Goal: Task Accomplishment & Management: Manage account settings

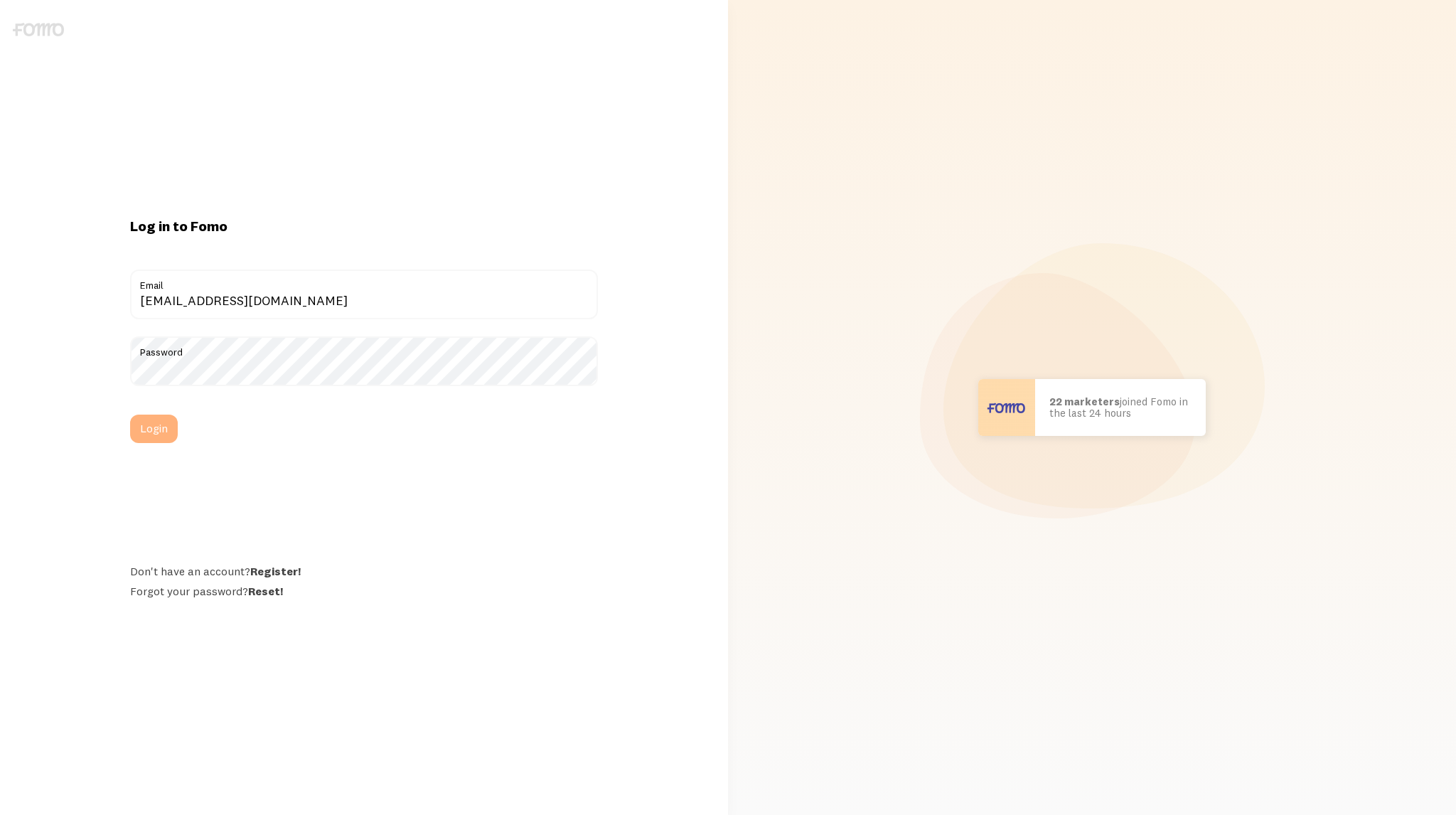
click at [161, 433] on button "Login" at bounding box center [154, 428] width 47 height 29
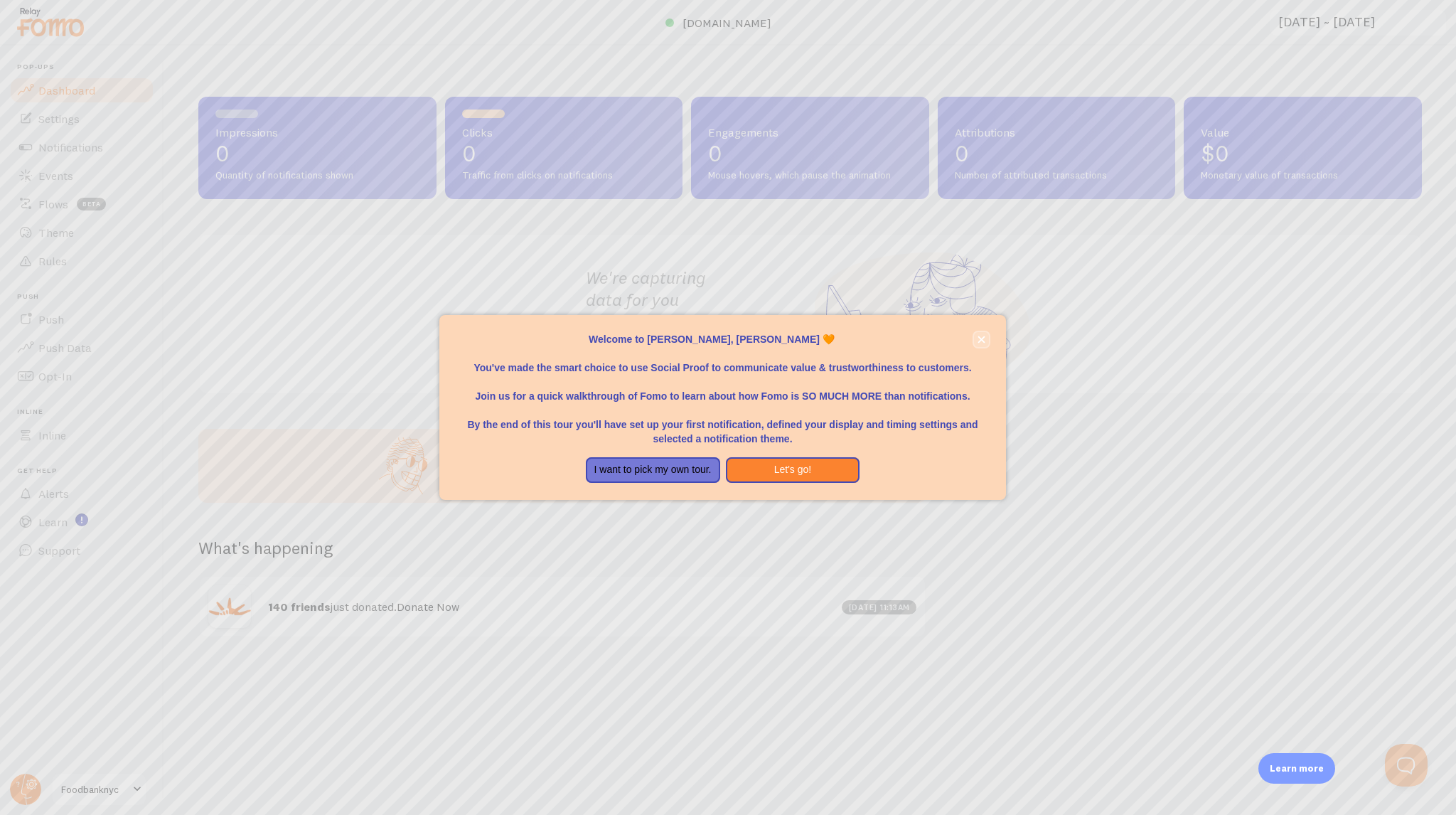
click at [979, 342] on icon "close," at bounding box center [981, 339] width 7 height 7
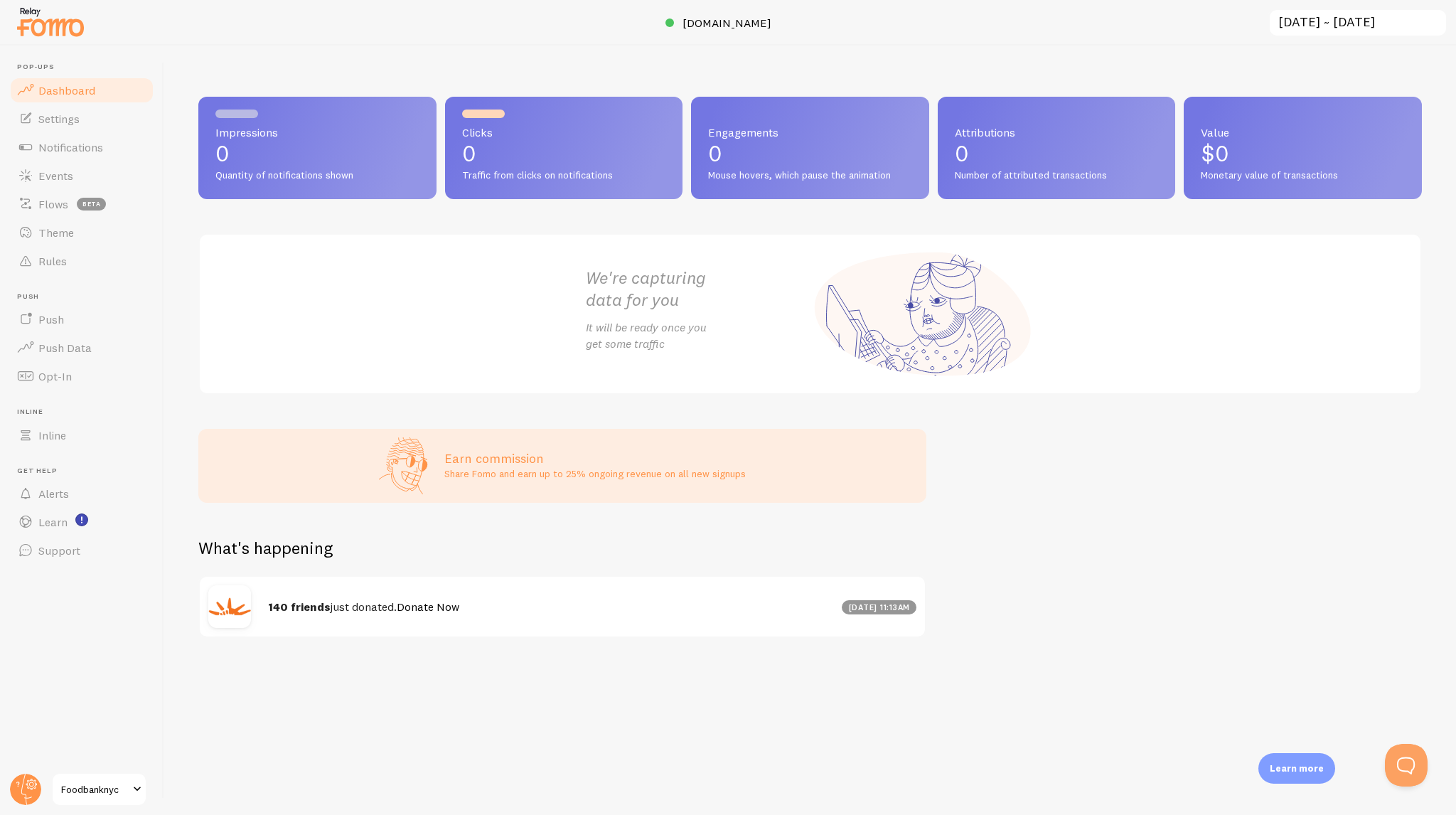
click at [670, 35] on div at bounding box center [728, 23] width 1456 height 46
click at [715, 25] on span "www.foodbanknyc.org" at bounding box center [727, 22] width 89 height 14
click at [35, 32] on img at bounding box center [50, 21] width 71 height 36
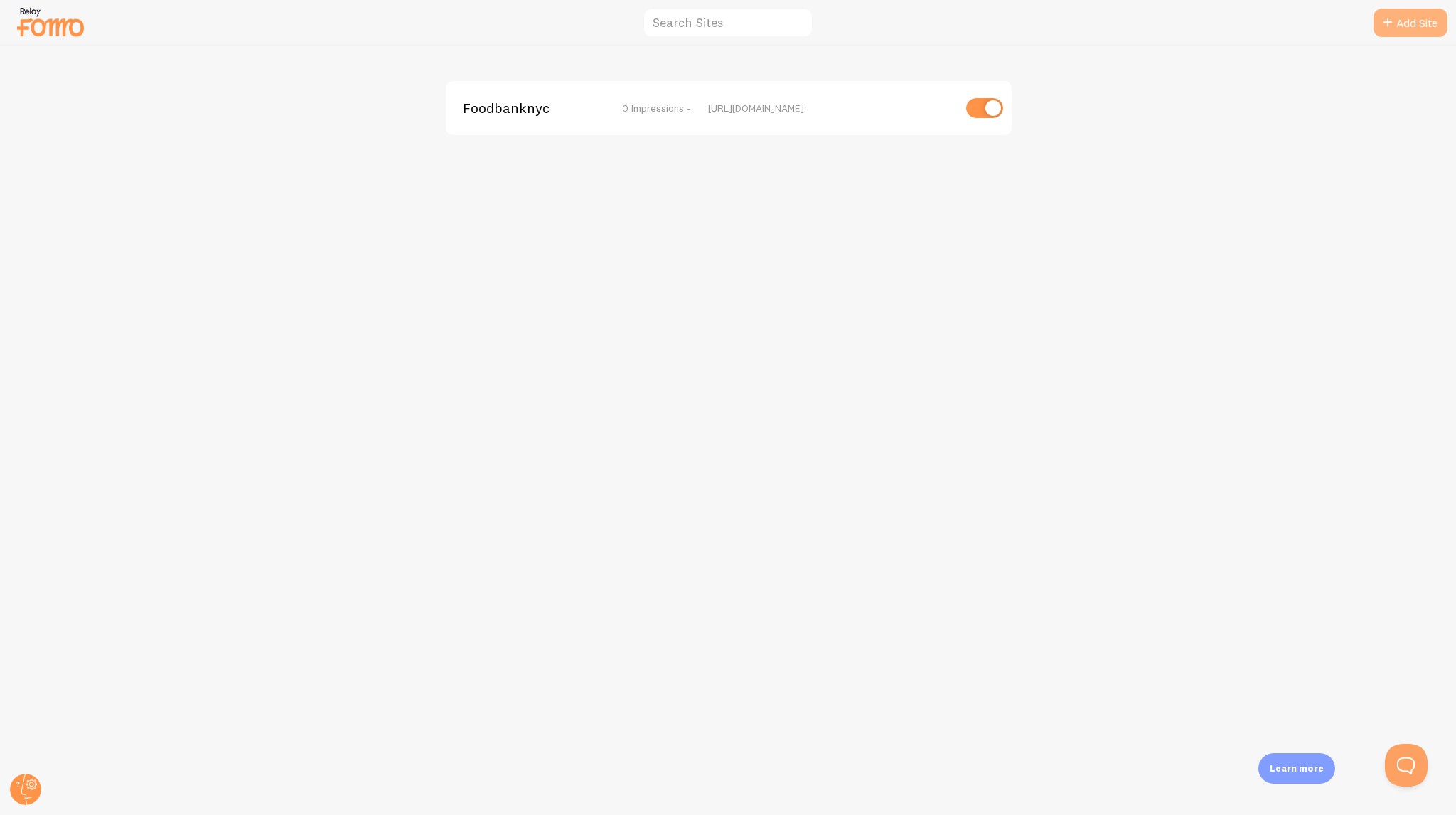
click at [1401, 27] on link "Add Site" at bounding box center [1410, 22] width 74 height 29
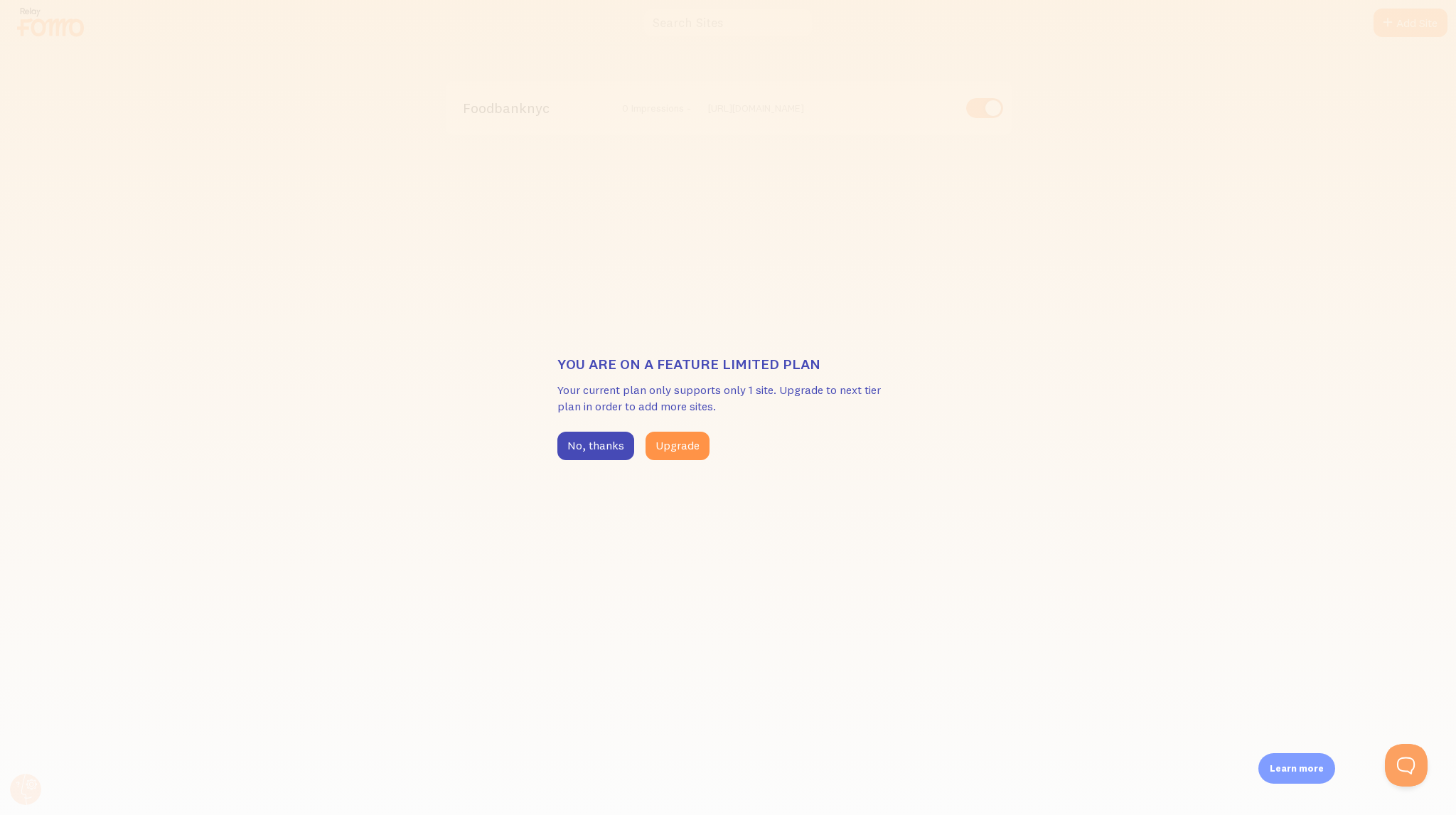
click at [899, 265] on div "You are on a feature limited plan Your current plan only supports only 1 site. …" at bounding box center [728, 407] width 1456 height 815
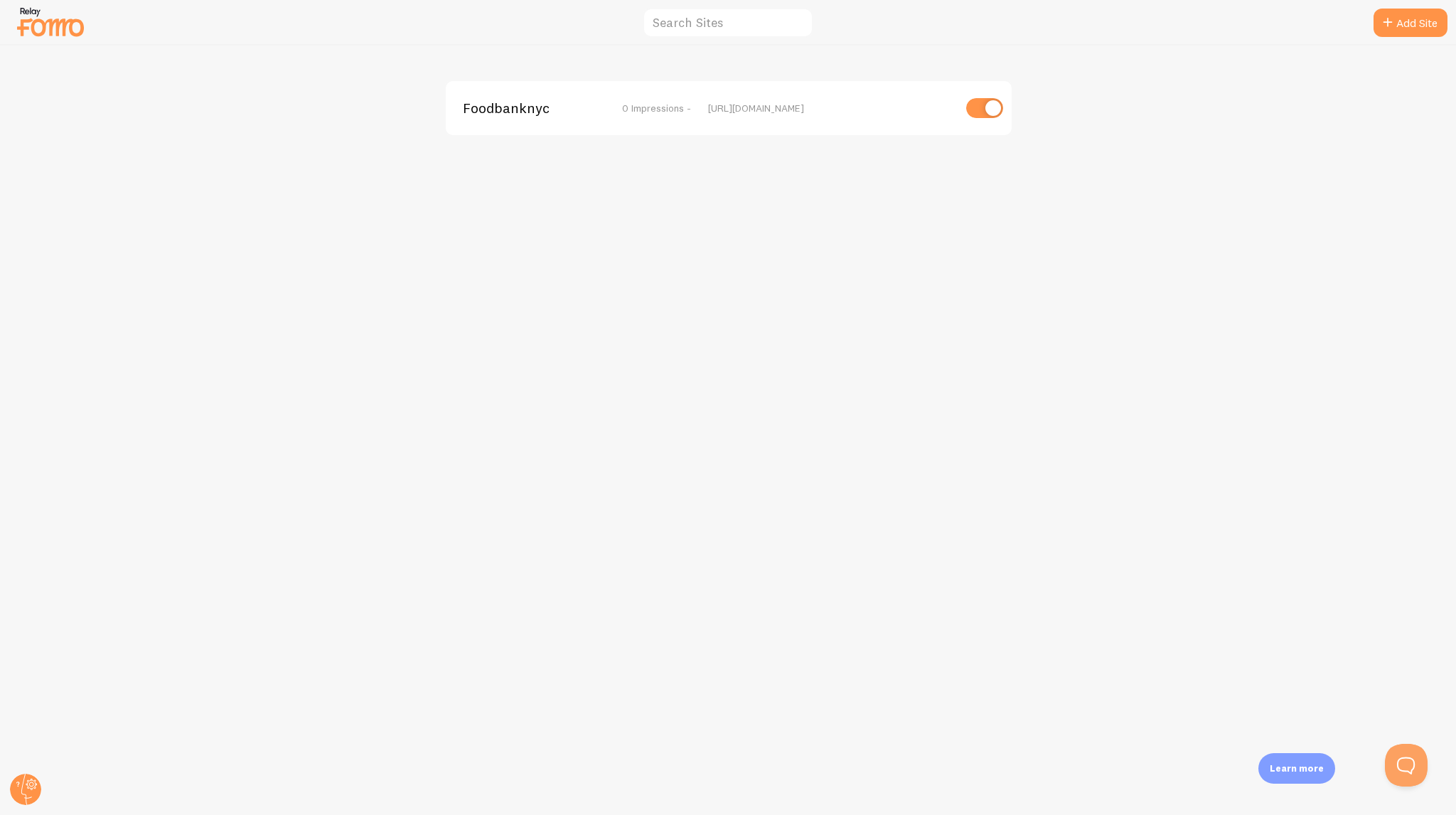
click at [45, 12] on img at bounding box center [50, 21] width 71 height 36
click at [23, 42] on div at bounding box center [50, 21] width 71 height 42
click at [24, 36] on img at bounding box center [50, 21] width 71 height 36
click at [474, 114] on span "Foodbanknyc" at bounding box center [520, 109] width 114 height 13
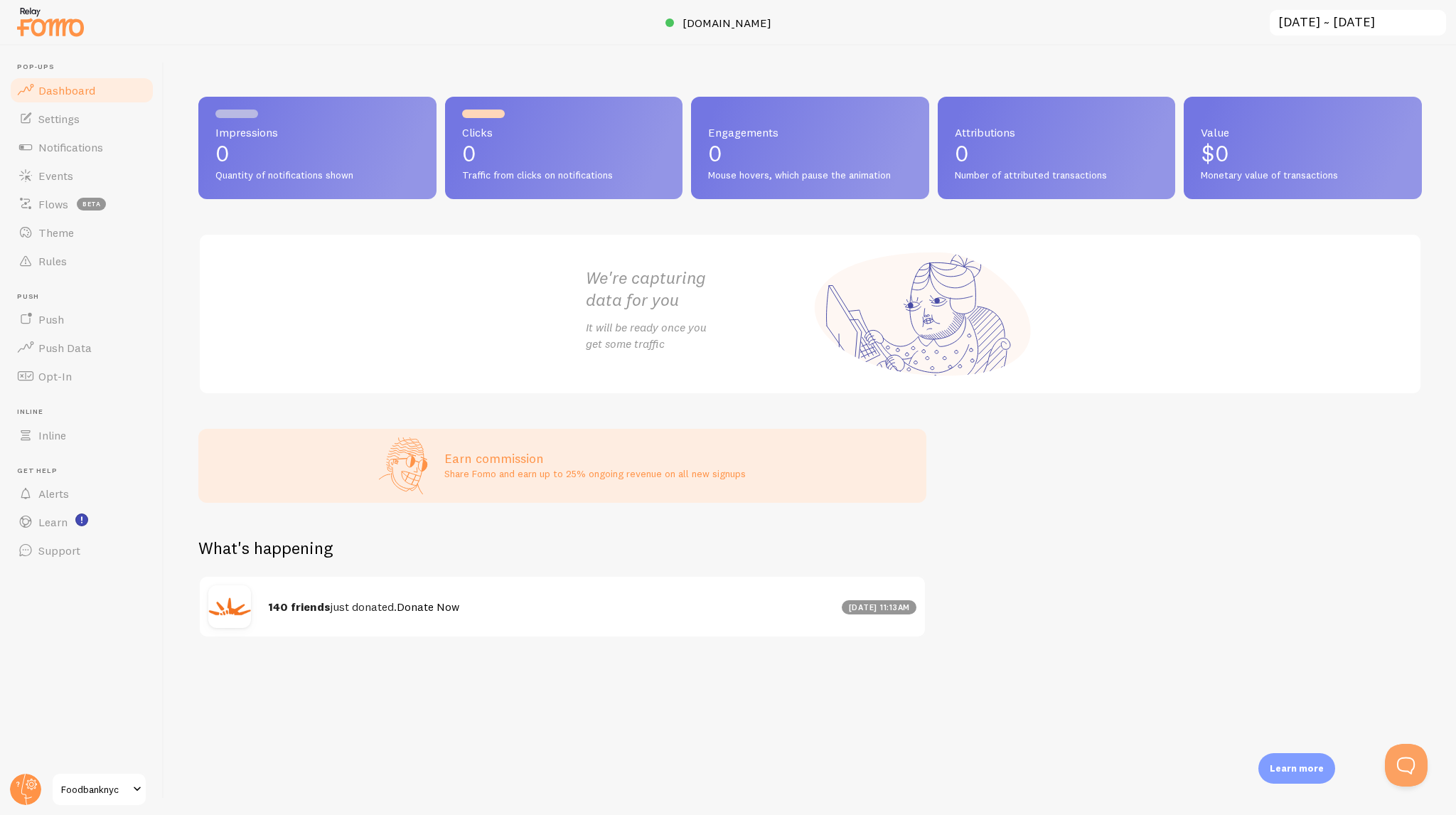
click at [23, 768] on header "Pop-ups Dashboard Settings Notifications Events Flows beta Theme Rules Push Pus…" at bounding box center [82, 430] width 163 height 769
click at [33, 786] on icon at bounding box center [32, 785] width 5 height 5
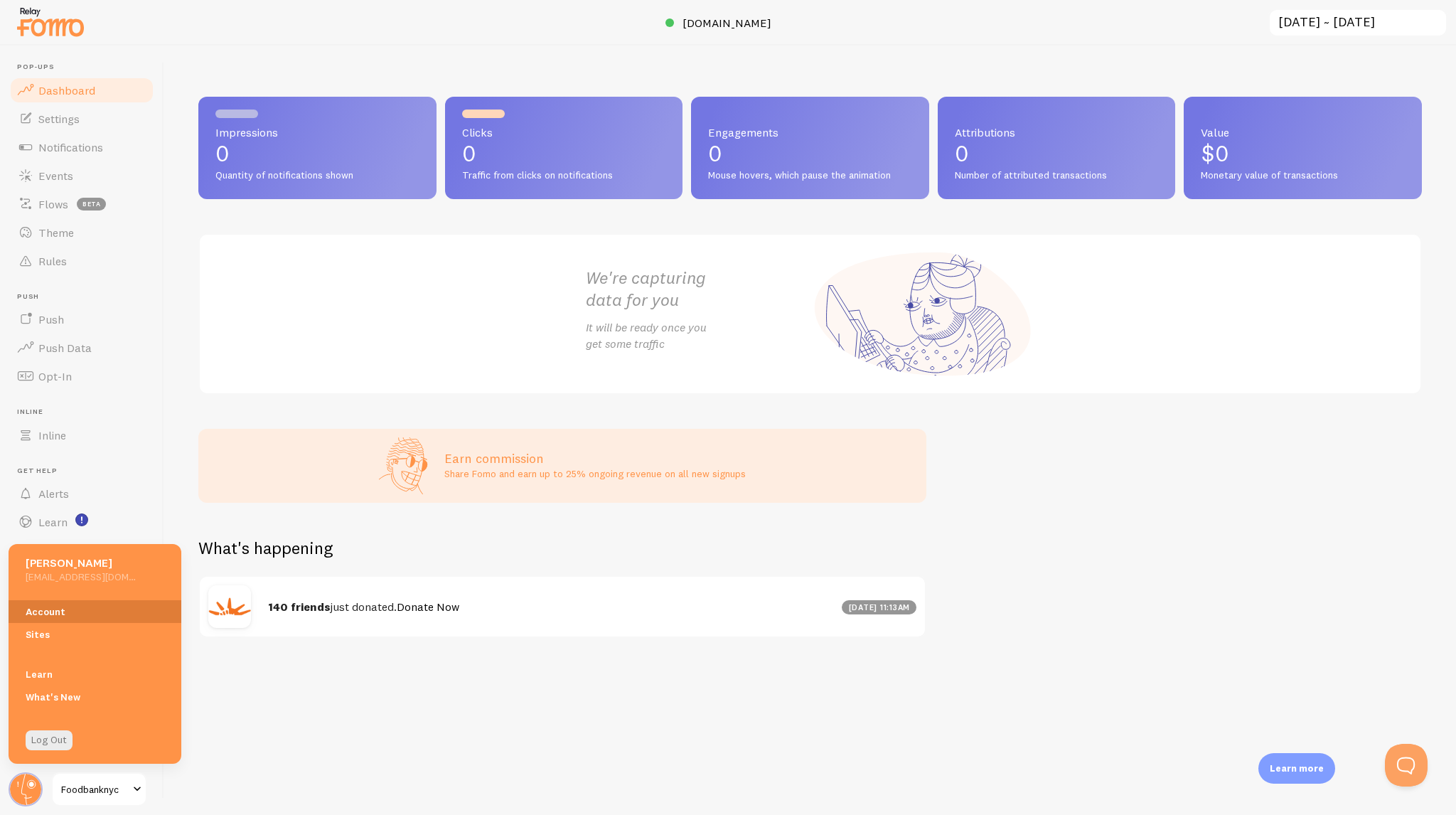
click at [43, 612] on link "Account" at bounding box center [95, 612] width 173 height 23
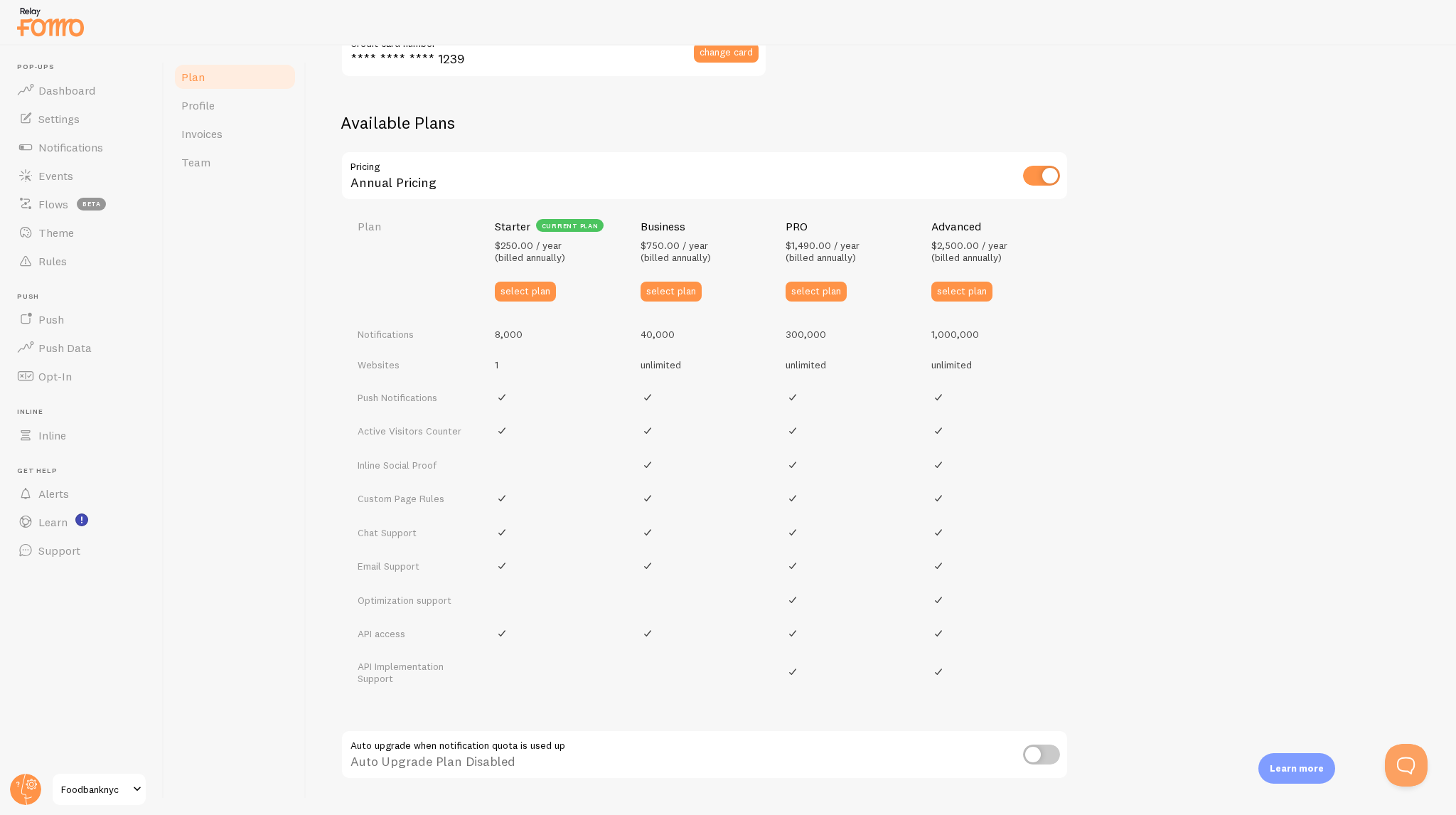
scroll to position [494, 0]
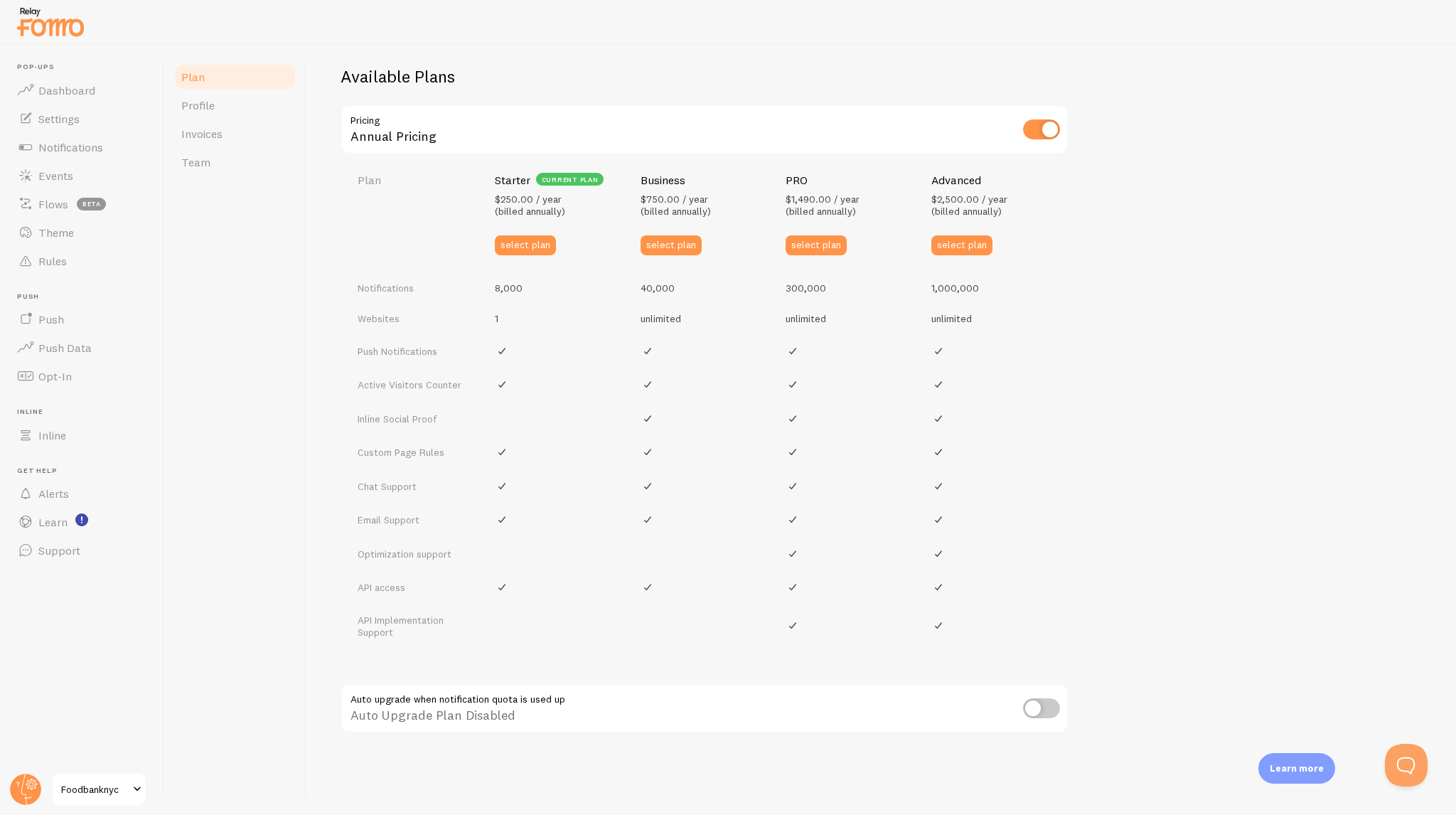
click at [465, 85] on h2 "Available Plans" at bounding box center [882, 76] width 1082 height 22
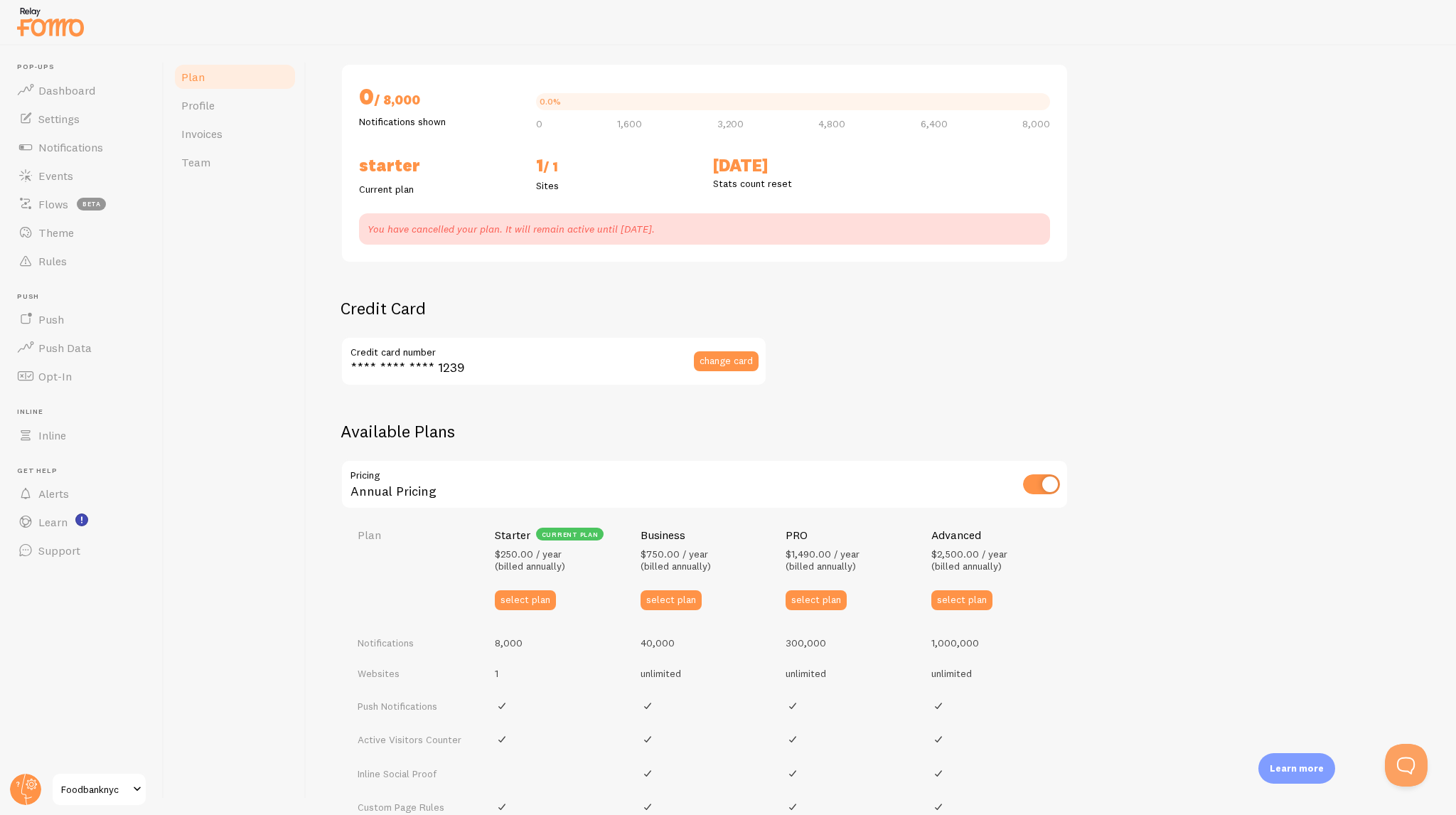
scroll to position [0, 0]
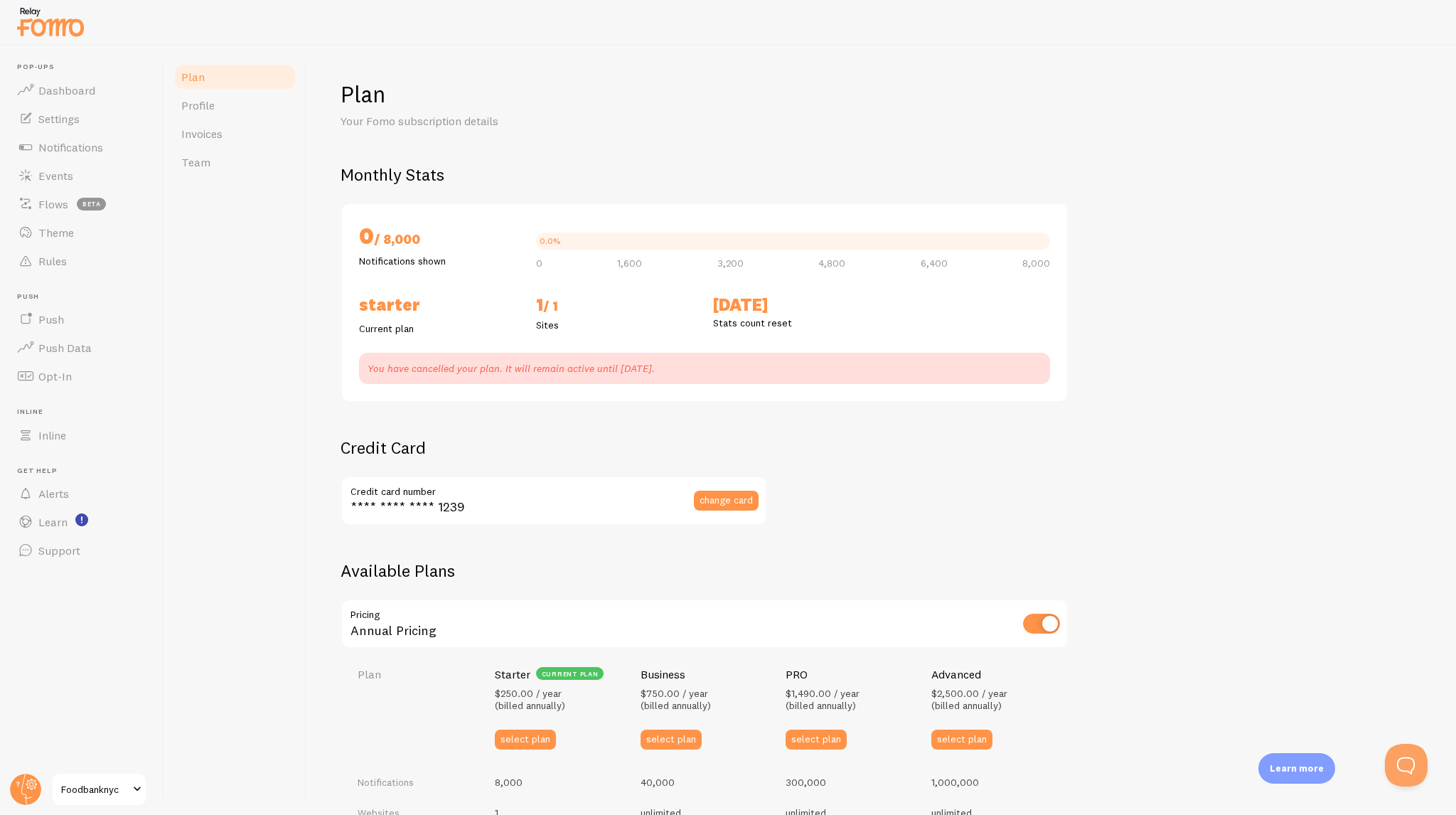
click at [746, 124] on div "Plan Your Fomo subscription details" at bounding box center [882, 104] width 1082 height 50
click at [685, 140] on div "Plan Your Fomo subscription details Monthly Stats 0 / 8,000 Notifications shown…" at bounding box center [882, 680] width 1082 height 1200
click at [1044, 617] on input "checkbox" at bounding box center [1041, 623] width 37 height 20
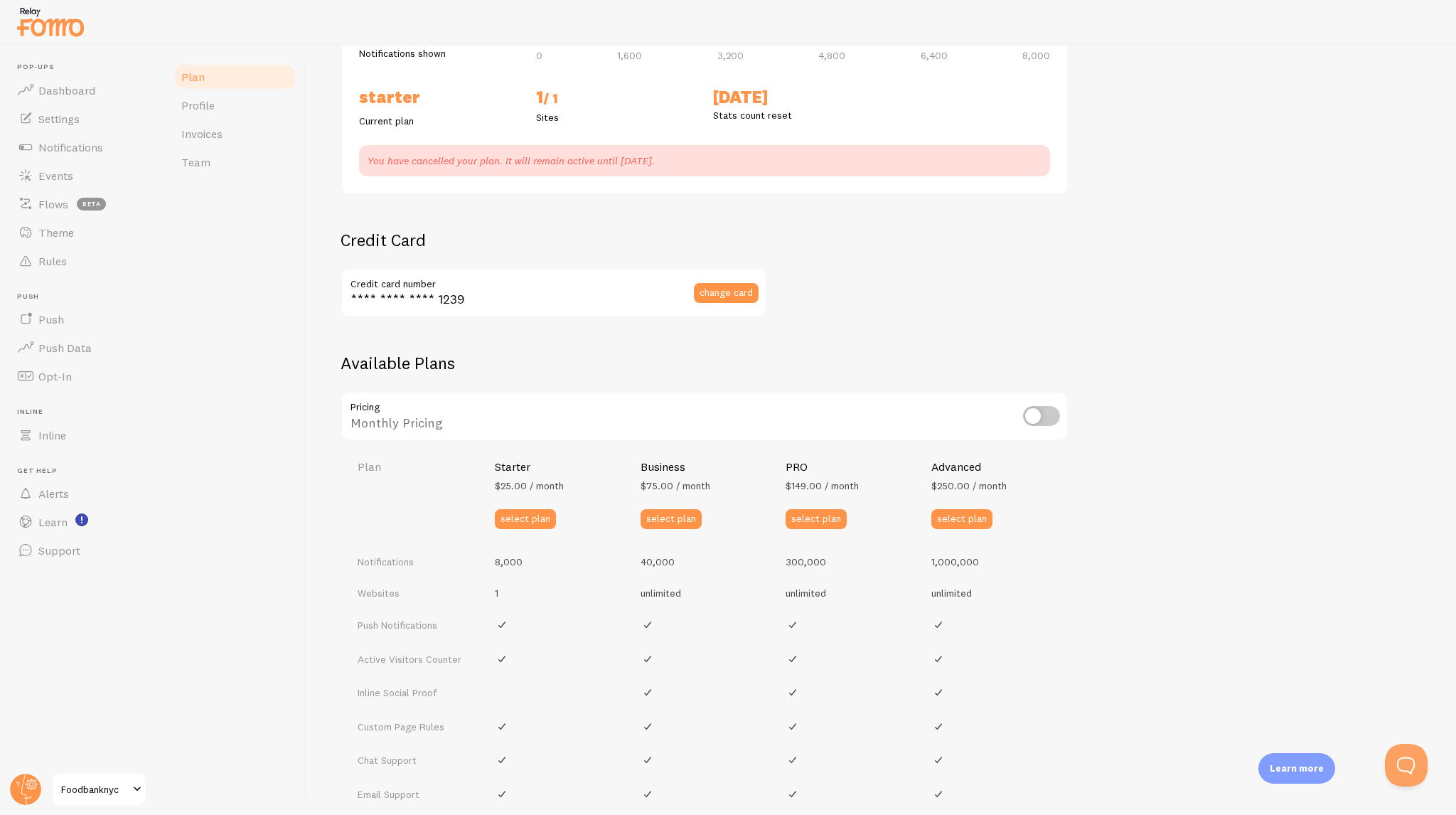
scroll to position [208, 0]
click at [1046, 425] on div "Monthly Pricing" at bounding box center [705, 417] width 728 height 52
click at [1033, 419] on input "checkbox" at bounding box center [1041, 416] width 37 height 20
checkbox input "true"
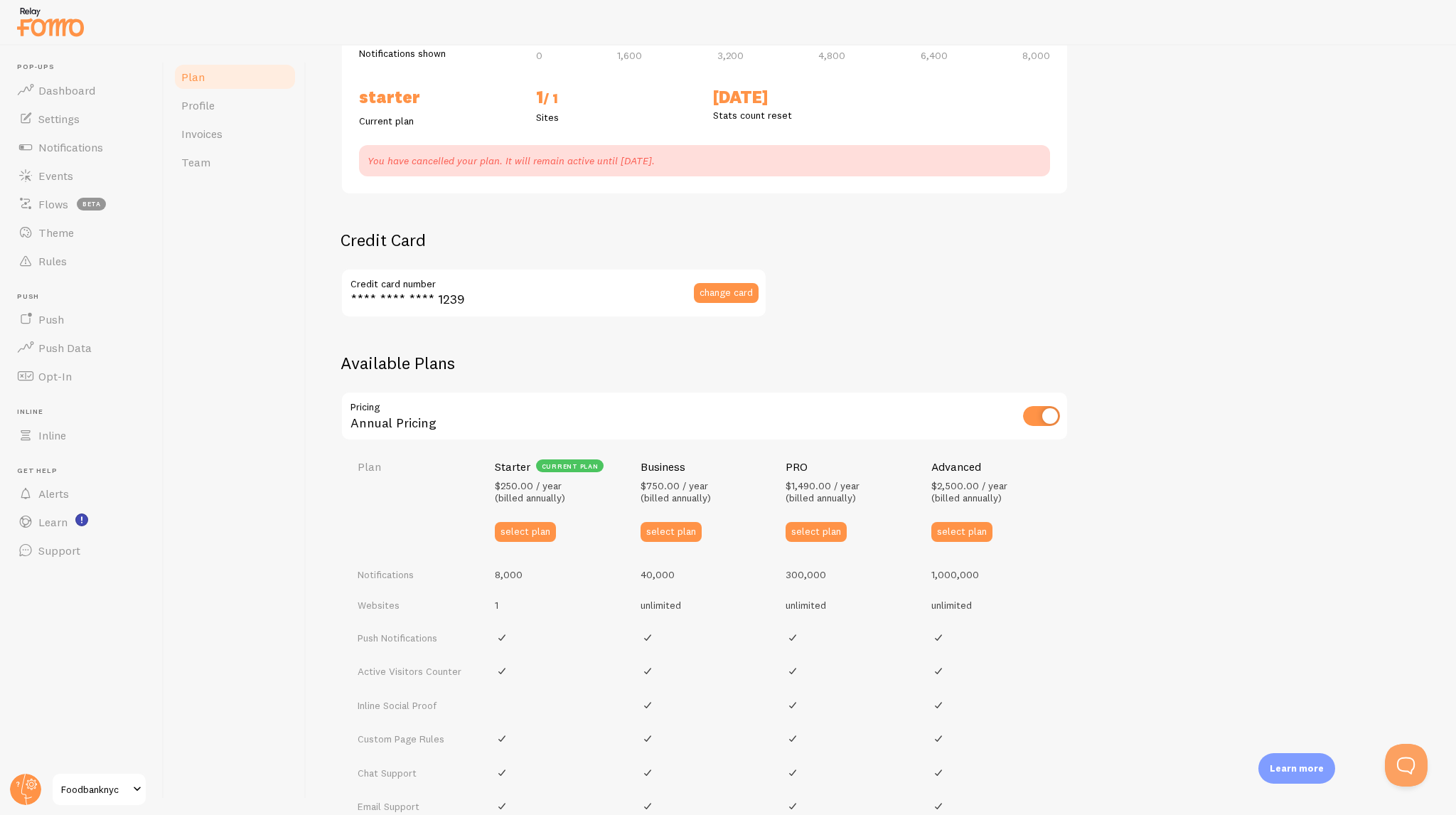
click at [882, 308] on div "Plan Your Fomo subscription details Monthly Stats 0 / 8,000 Notifications shown…" at bounding box center [882, 472] width 1082 height 1200
click at [869, 237] on div "Plan Your Fomo subscription details Monthly Stats 0 / 8,000 Notifications shown…" at bounding box center [882, 472] width 1082 height 1200
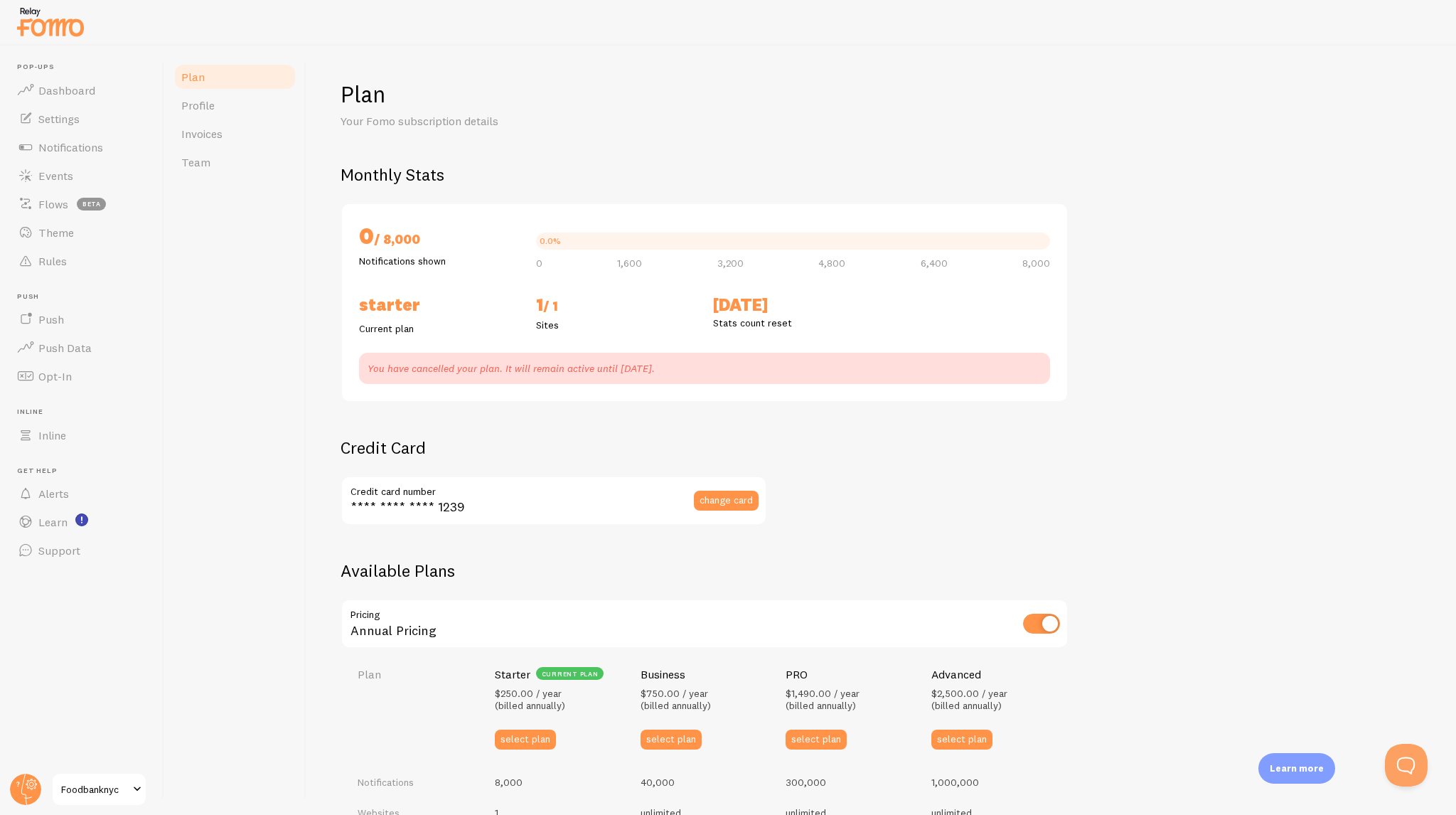
click at [870, 137] on div "Plan Your Fomo subscription details Monthly Stats 0 / 8,000 Notifications shown…" at bounding box center [882, 680] width 1082 height 1200
click at [901, 179] on h2 "Monthly Stats" at bounding box center [882, 174] width 1082 height 22
